Goal: Task Accomplishment & Management: Manage account settings

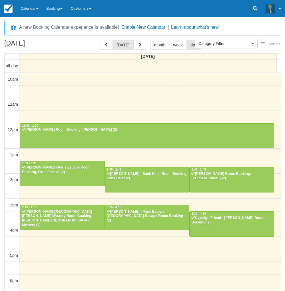
select select
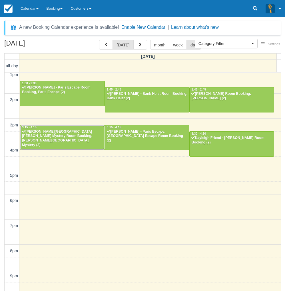
click at [42, 141] on div at bounding box center [62, 137] width 84 height 25
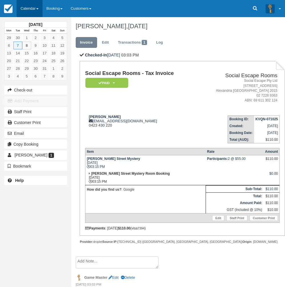
click at [32, 9] on link "Calendar" at bounding box center [30, 8] width 26 height 17
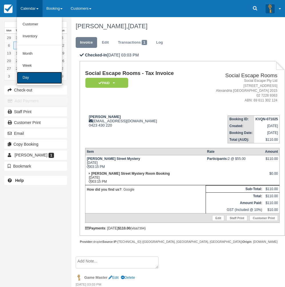
click at [43, 76] on link "Day" at bounding box center [39, 78] width 45 height 12
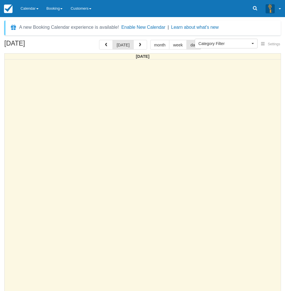
select select
click at [29, 5] on link "Calendar" at bounding box center [30, 8] width 26 height 17
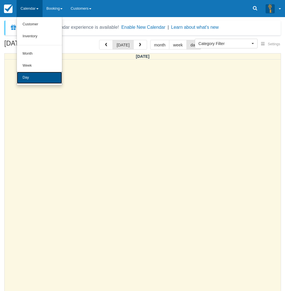
click at [29, 78] on link "Day" at bounding box center [39, 78] width 45 height 12
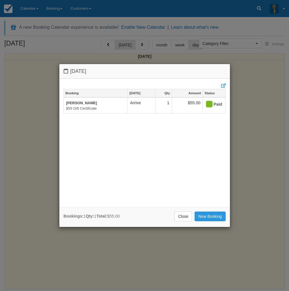
select select
click at [179, 218] on link "Close" at bounding box center [183, 217] width 18 height 10
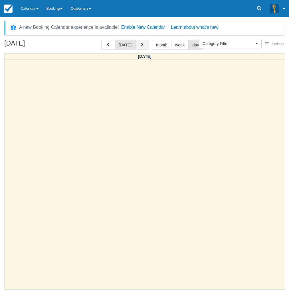
click at [135, 46] on div "[DATE]" at bounding box center [125, 45] width 48 height 10
click at [141, 46] on span "button" at bounding box center [142, 45] width 4 height 4
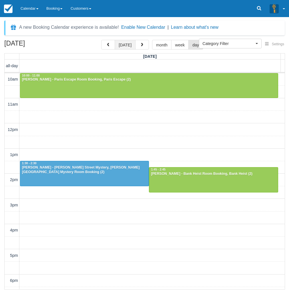
click at [126, 46] on button "[DATE]" at bounding box center [125, 45] width 21 height 10
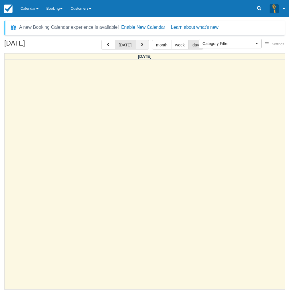
click at [141, 44] on span "button" at bounding box center [142, 45] width 4 height 4
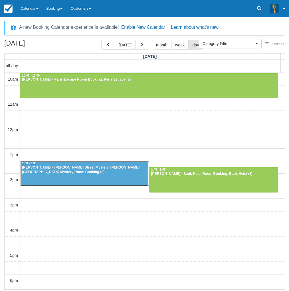
click at [52, 174] on div at bounding box center [84, 173] width 128 height 25
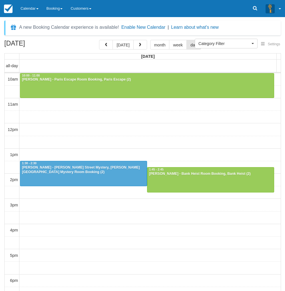
select select
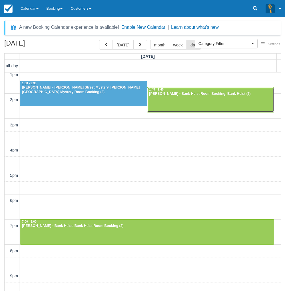
click at [214, 94] on div "[PERSON_NAME] - Bank Heist Room Booking, Bank Heist (2)" at bounding box center [210, 94] width 123 height 5
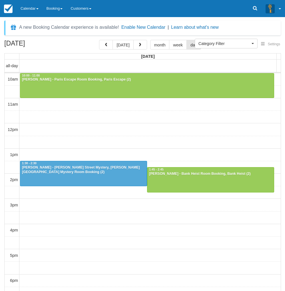
select select
